Goal: Go to known website: Access a specific website the user already knows

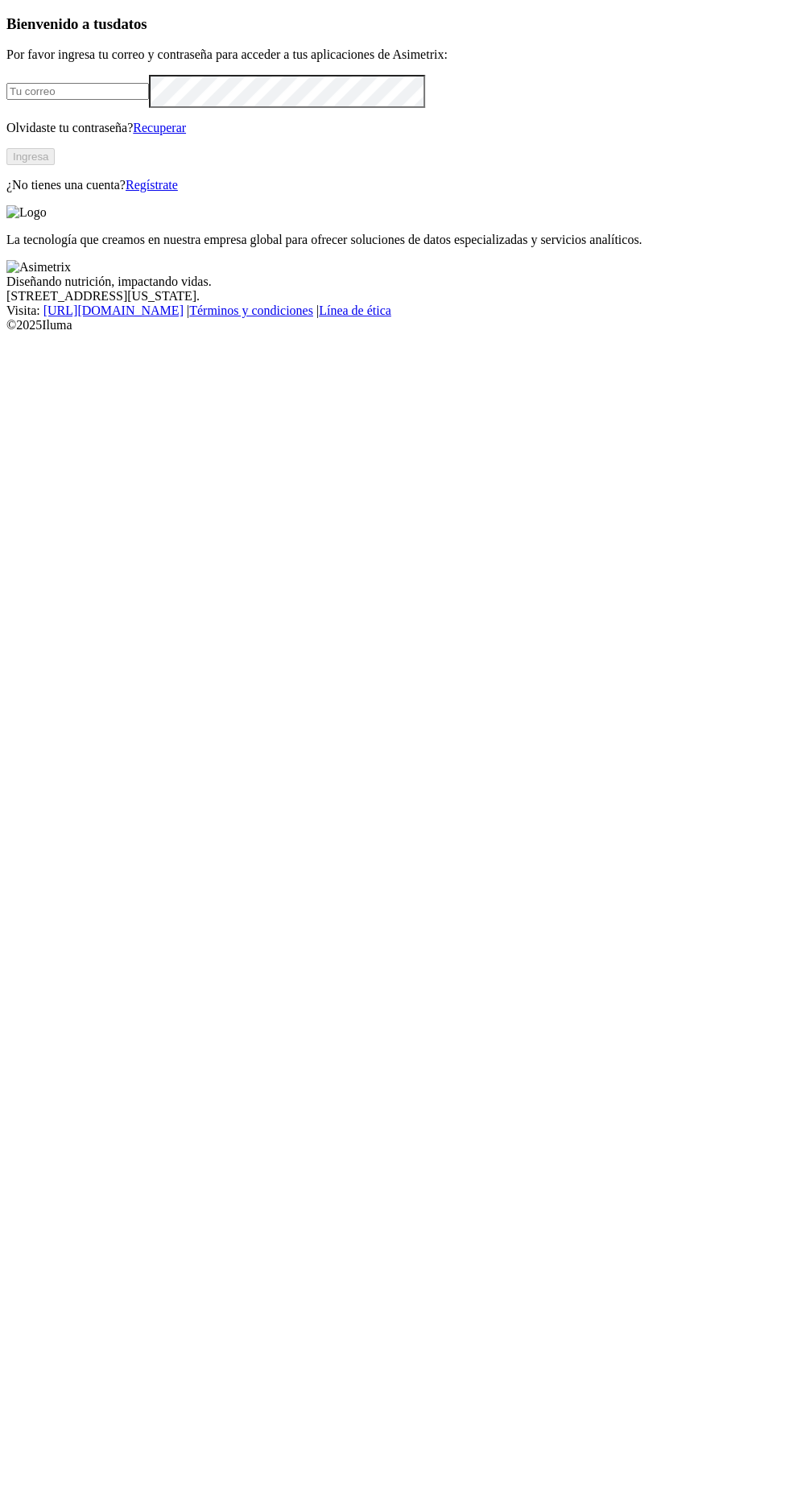
click at [231, 135] on p "Olvidaste tu contraseña? Recuperar" at bounding box center [395, 128] width 776 height 14
click at [277, 135] on p "Olvidaste tu contraseña? Recuperar" at bounding box center [395, 128] width 776 height 14
type input "egipto.cria@kikes.com.co"
click input "submit" at bounding box center [0, 0] width 0 height 0
